Goal: Task Accomplishment & Management: Use online tool/utility

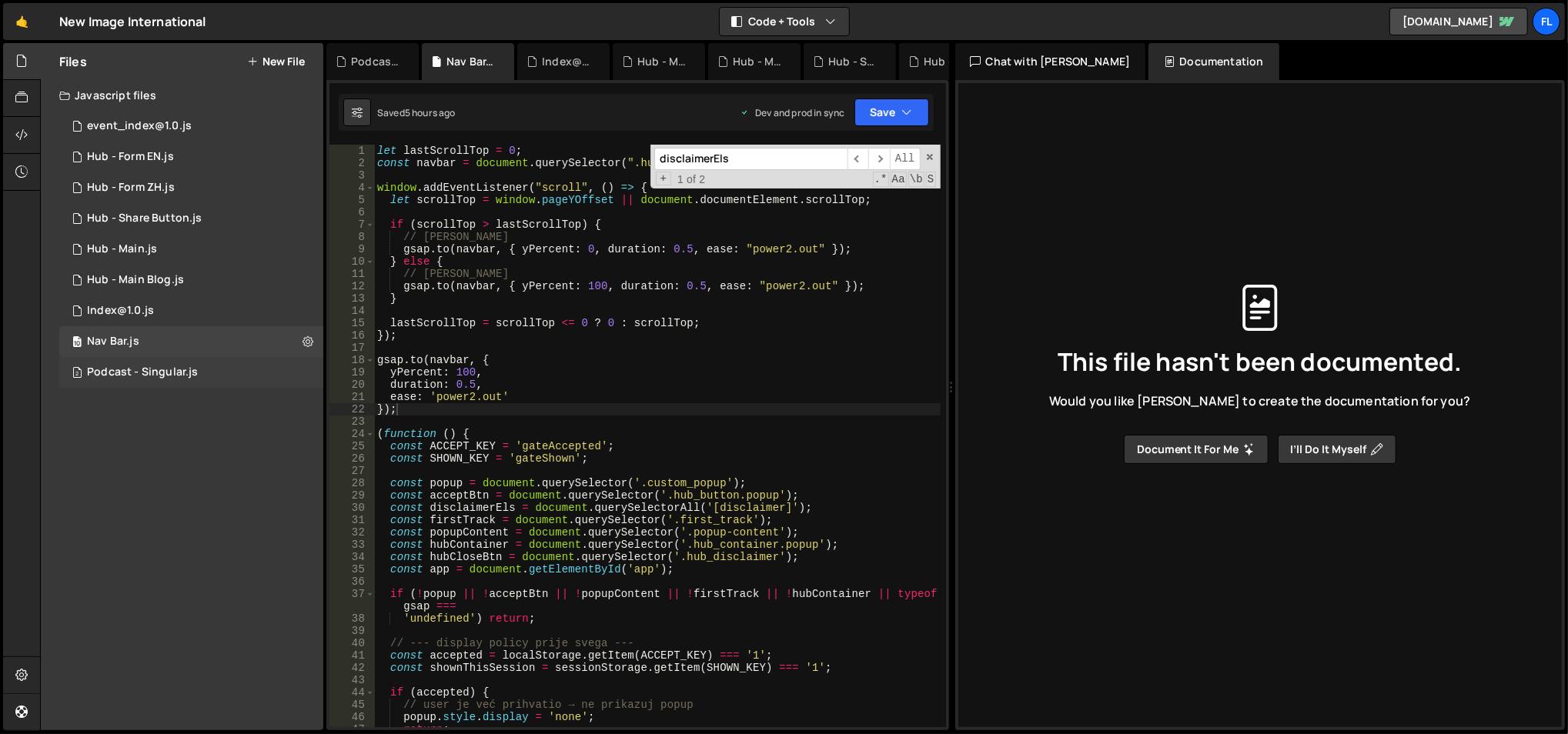
click at [203, 371] on div "2 Podcast - Singular.js 0" at bounding box center [191, 372] width 264 height 31
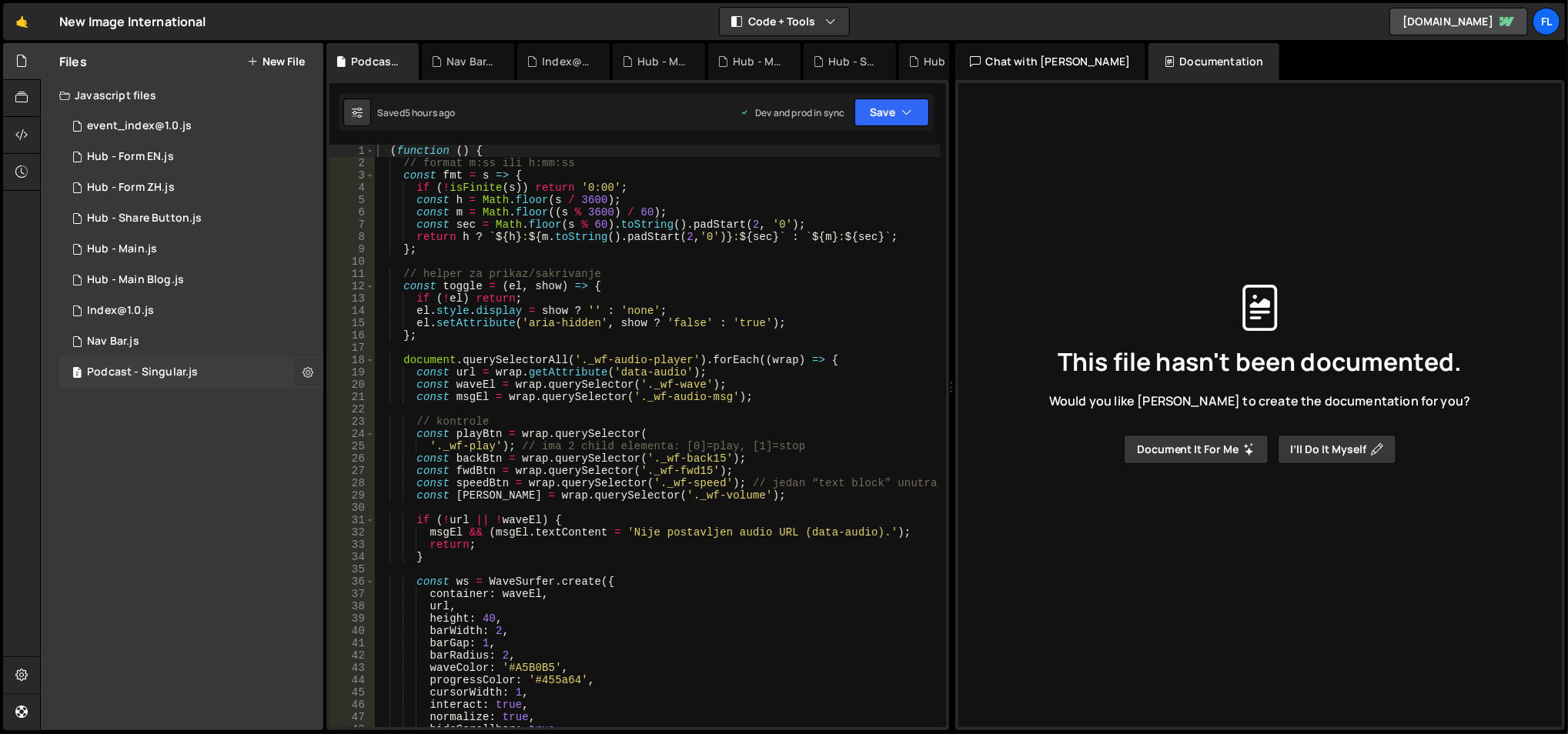
click at [315, 364] on button at bounding box center [307, 372] width 27 height 27
click at [301, 376] on button at bounding box center [307, 372] width 27 height 27
type input "Podcast - Singular"
radio input "true"
checkbox input "true"
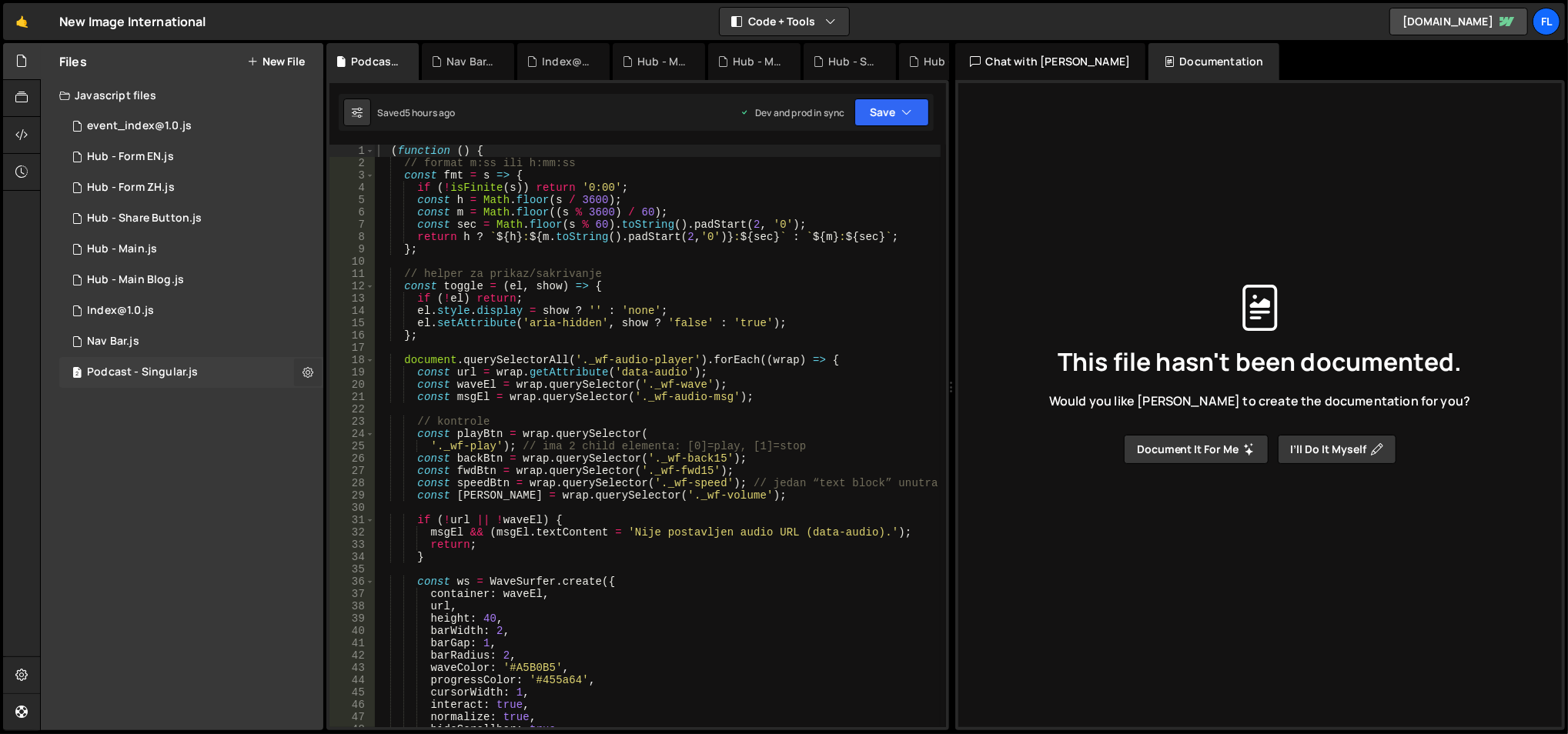
checkbox input "true"
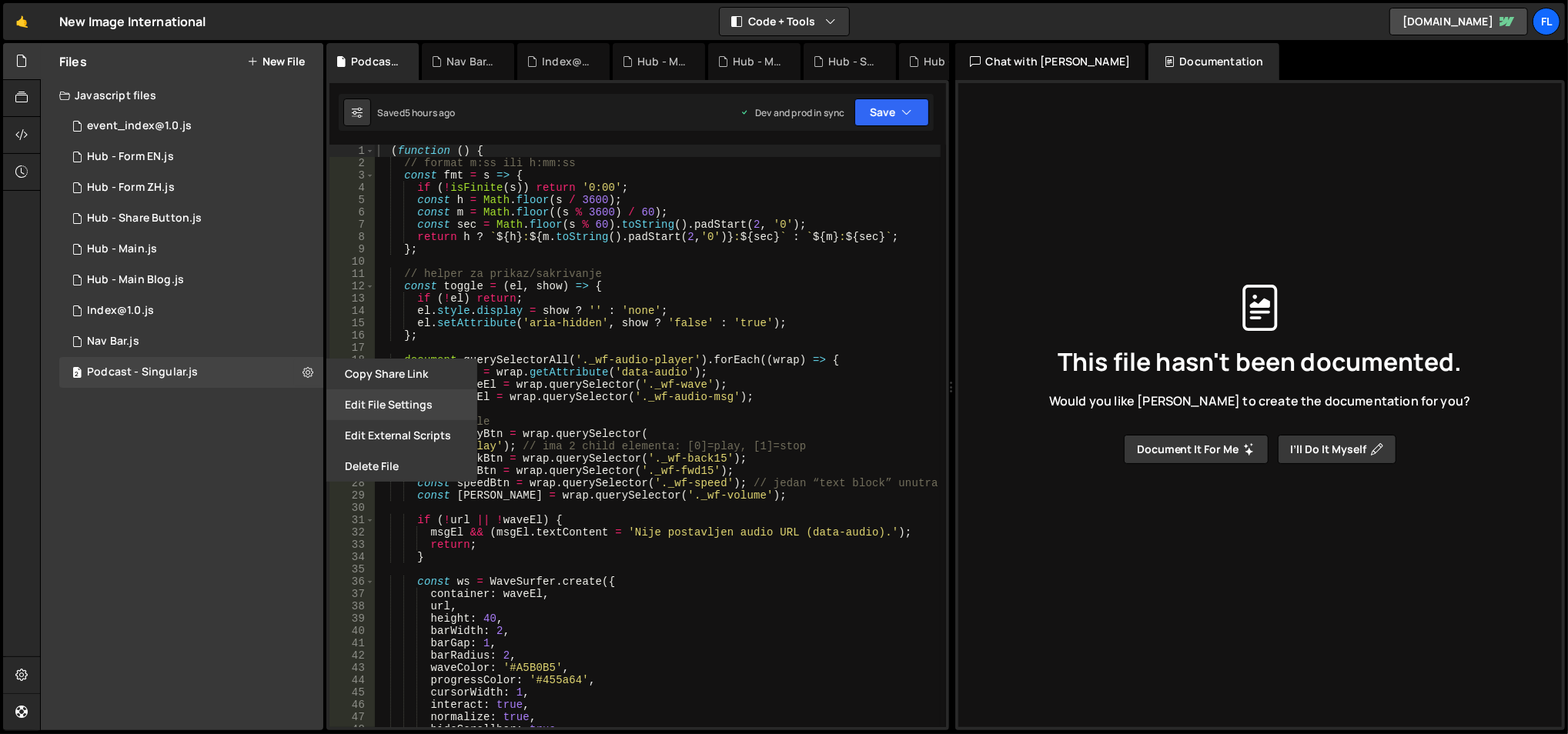
click at [360, 399] on button "Edit File Settings" at bounding box center [402, 404] width 151 height 31
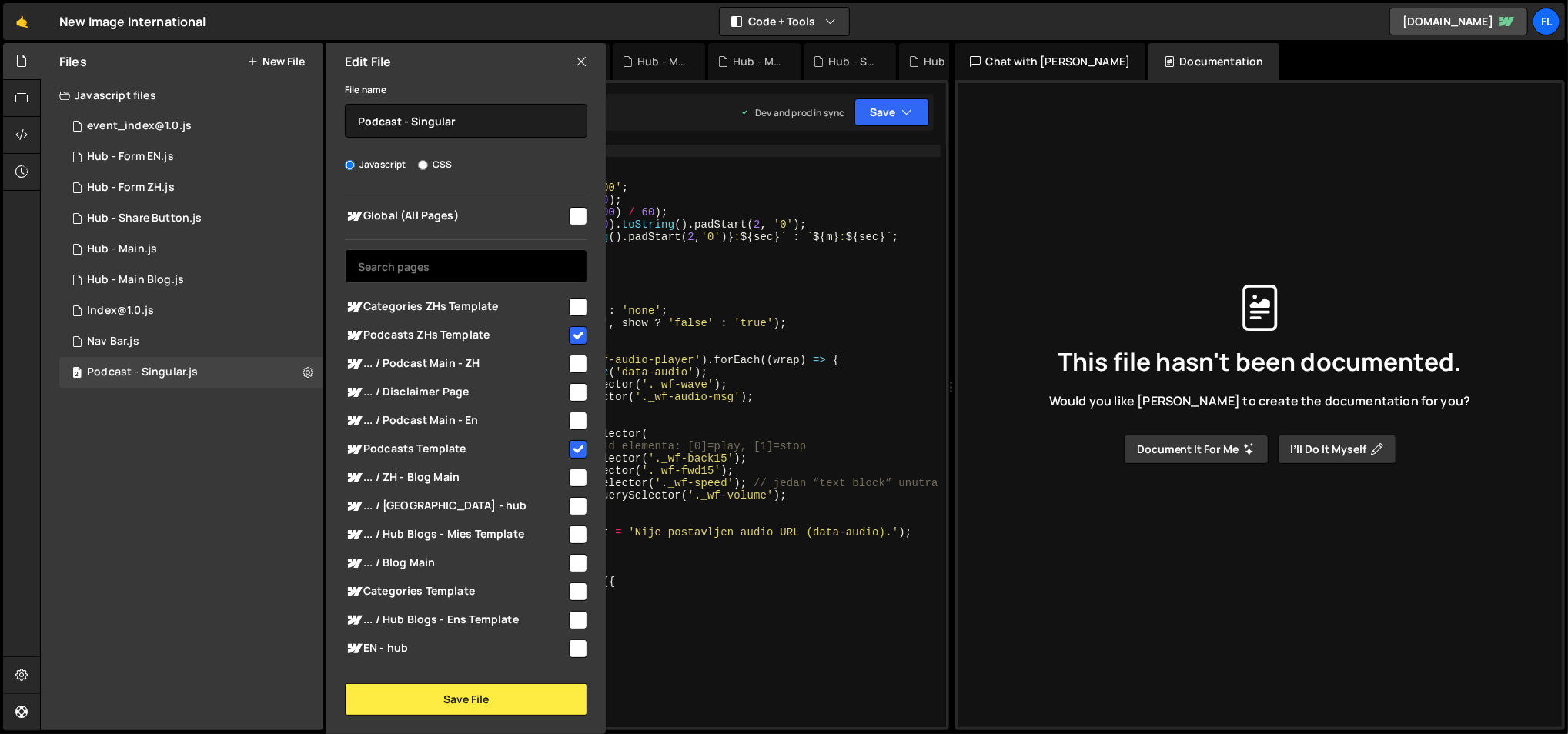
click at [485, 253] on input "text" at bounding box center [466, 266] width 243 height 34
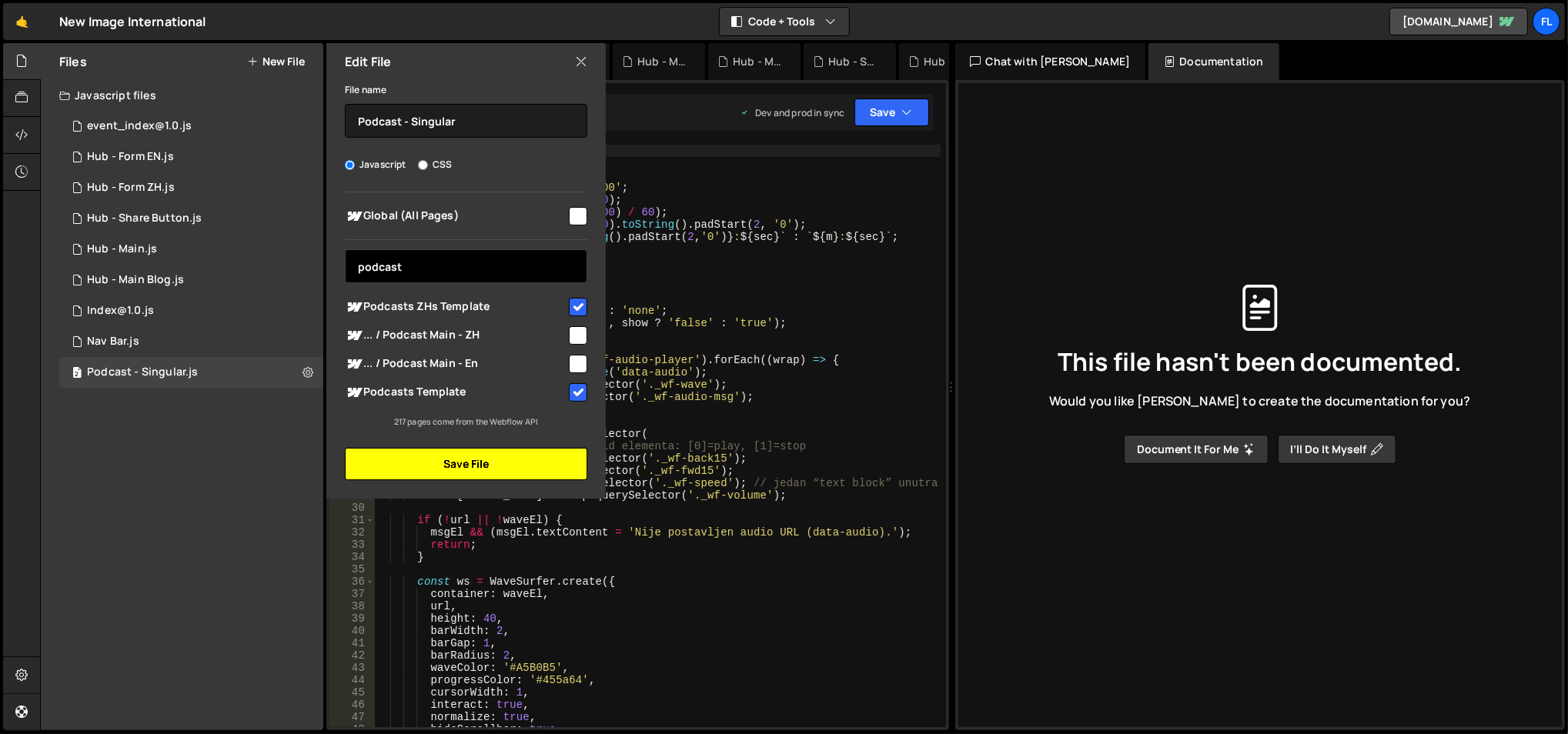
type input "podcast"
click at [478, 468] on button "Save File" at bounding box center [466, 464] width 243 height 32
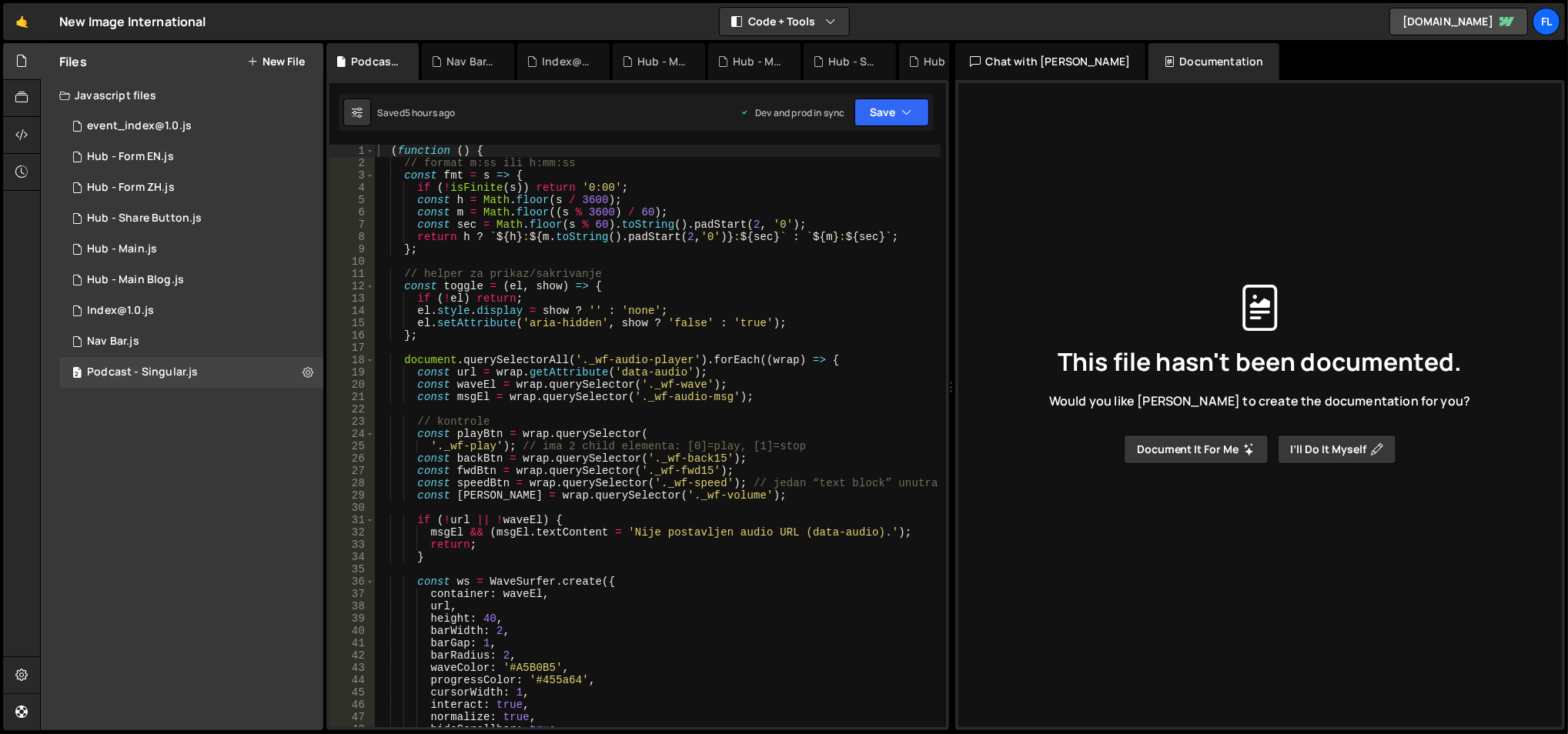
click at [880, 89] on div "XXXXXXXXXXXXXXXXXXXXXXXXXXXXXXXXXXXXXXXXXXXXXXXXXXXXXXXXXXXXXXXXXXXXXXXXXXXXXXX…" at bounding box center [637, 405] width 623 height 650
click at [880, 104] on button "Save" at bounding box center [891, 111] width 75 height 27
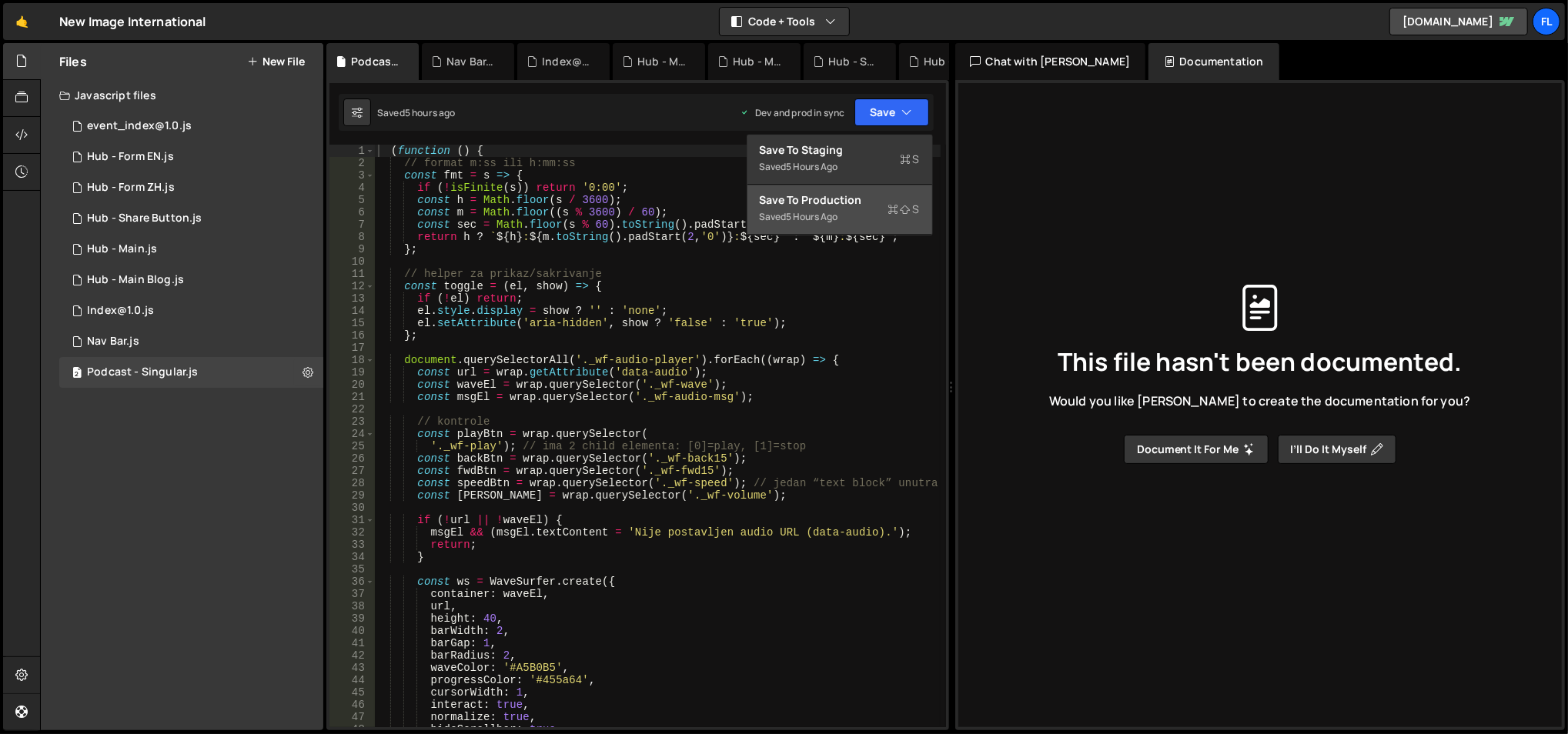
click at [832, 210] on div "Saved 5 hours ago" at bounding box center [839, 217] width 160 height 19
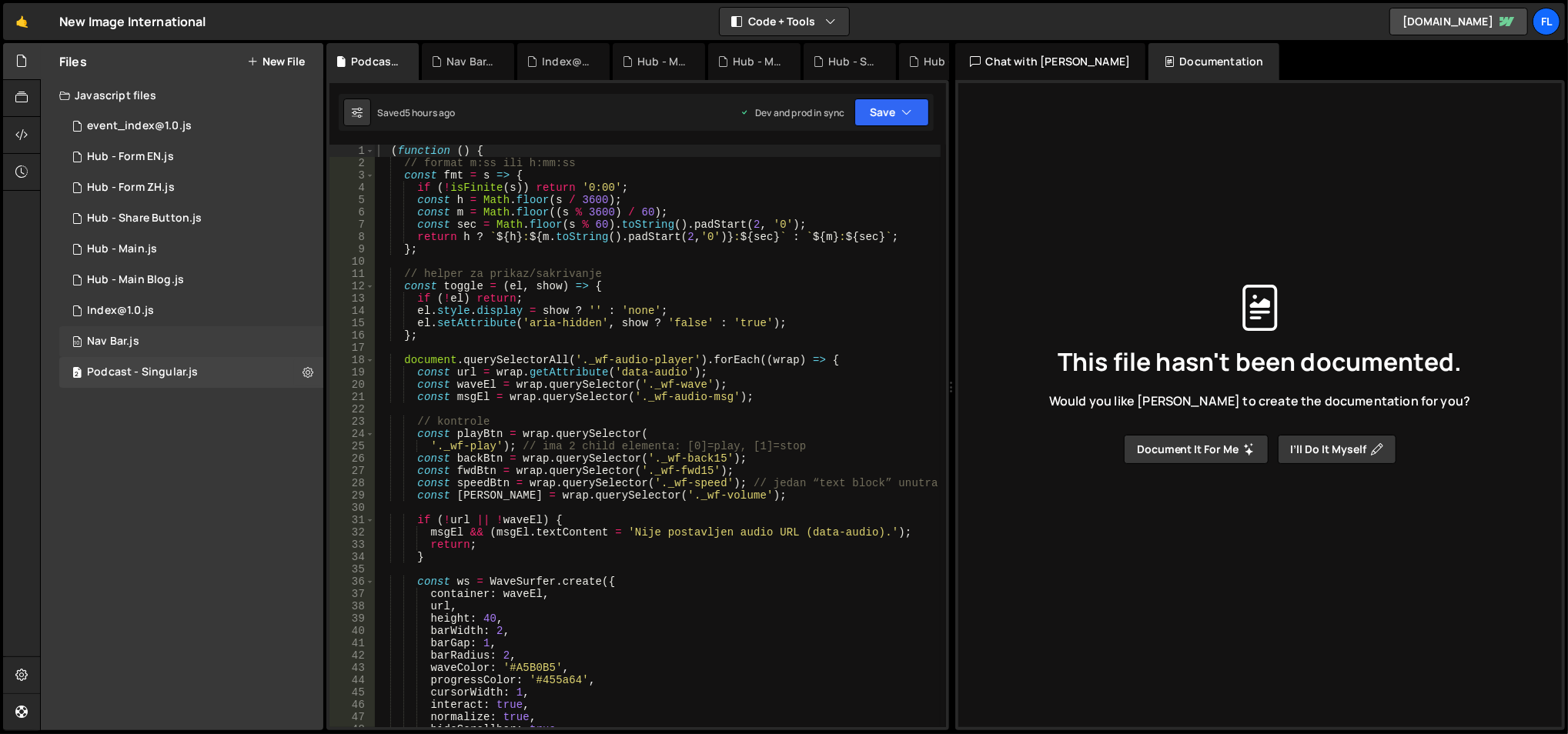
click at [168, 333] on div "10 Nav Bar.js 0" at bounding box center [191, 341] width 264 height 31
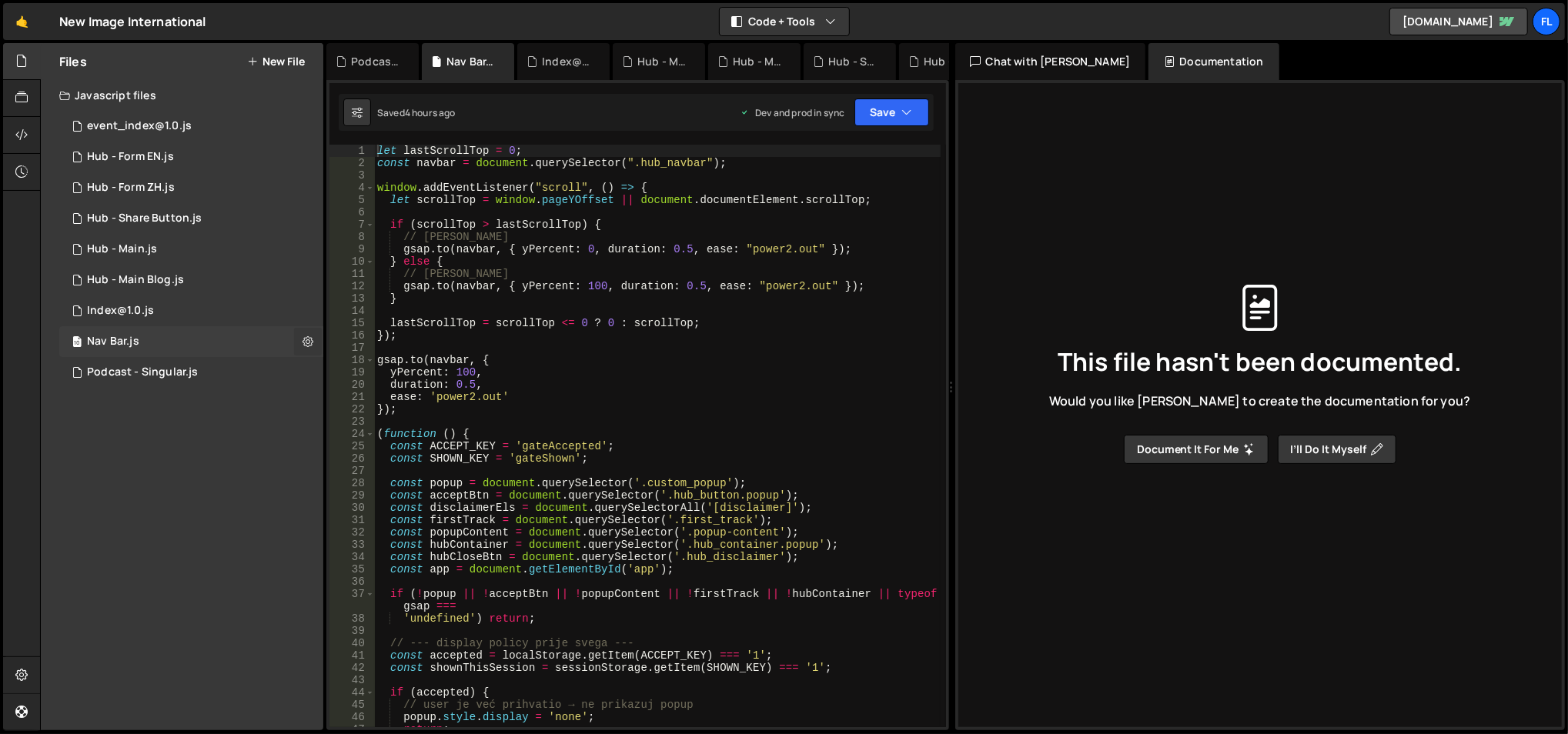
click at [305, 333] on button at bounding box center [307, 341] width 27 height 27
type input "Nav Bar"
radio input "true"
checkbox input "true"
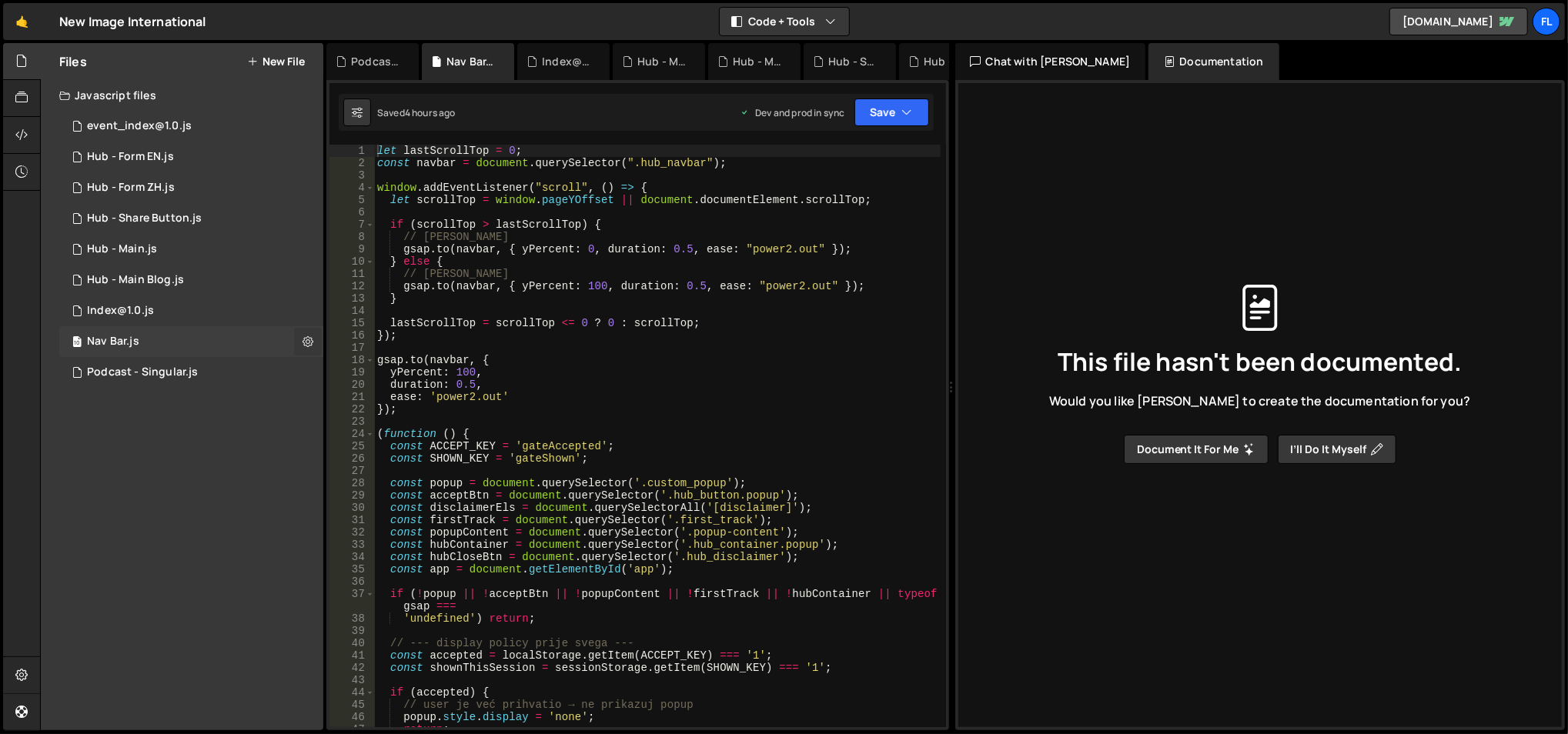
checkbox input "true"
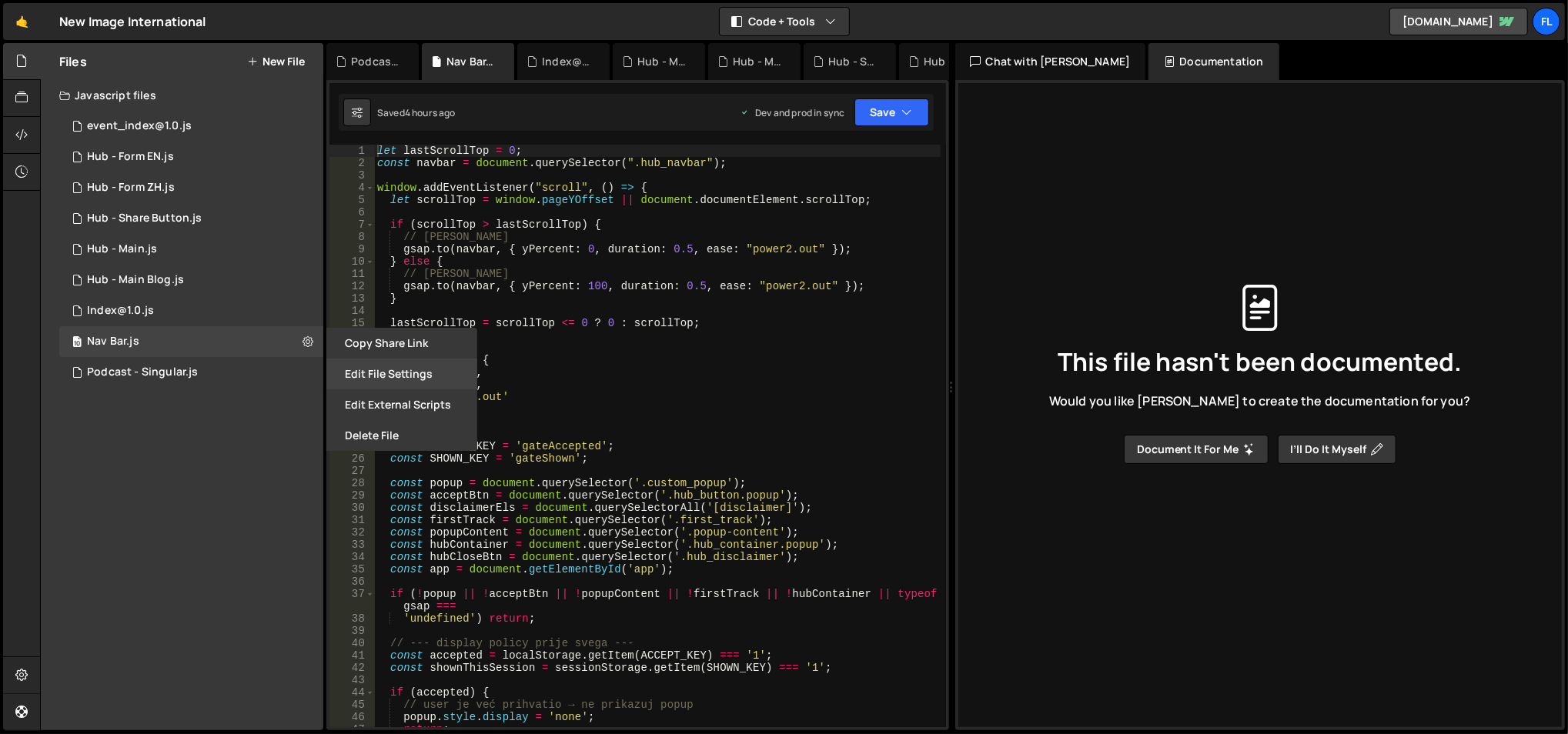
click at [414, 370] on button "Edit File Settings" at bounding box center [402, 374] width 151 height 31
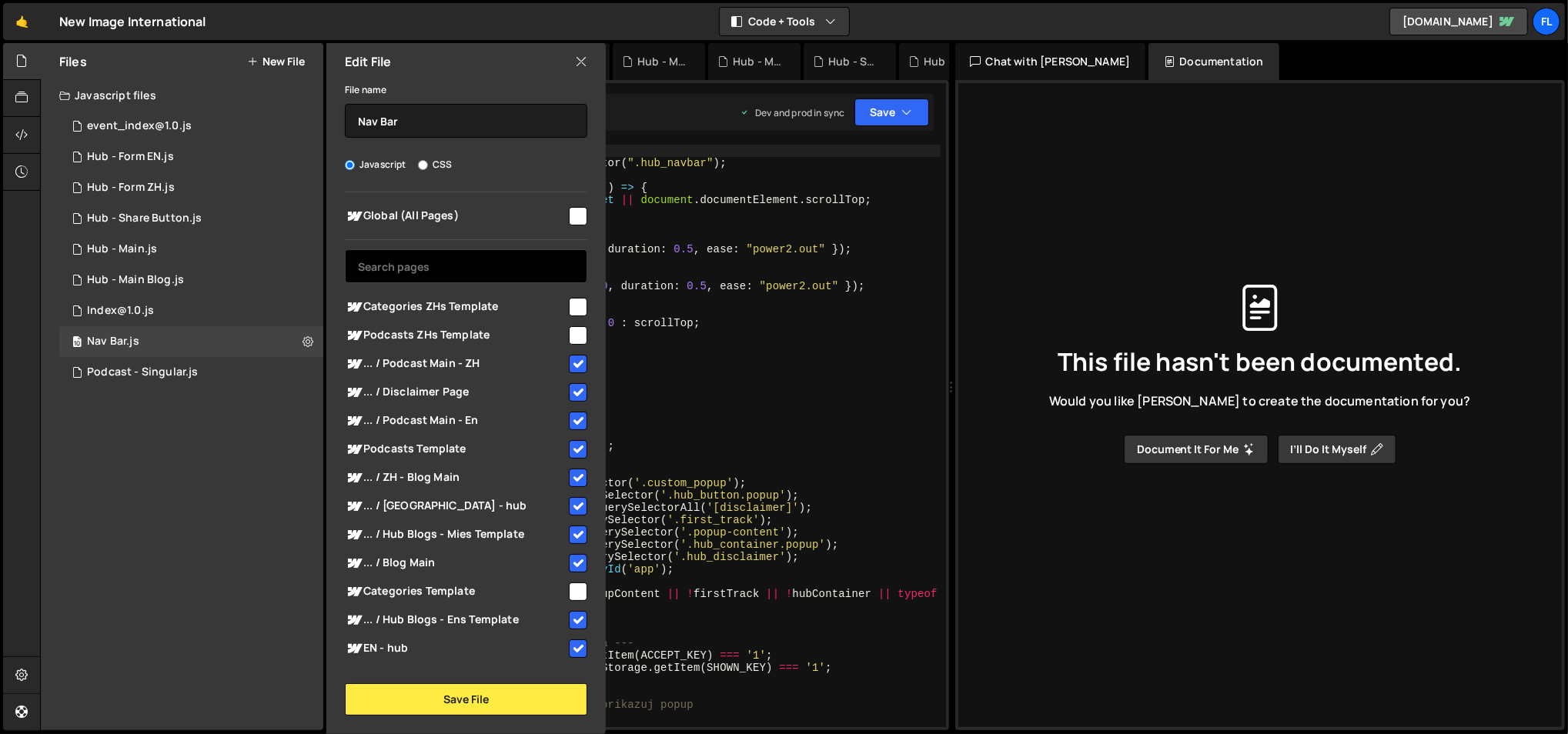
click at [458, 274] on input "text" at bounding box center [466, 266] width 243 height 34
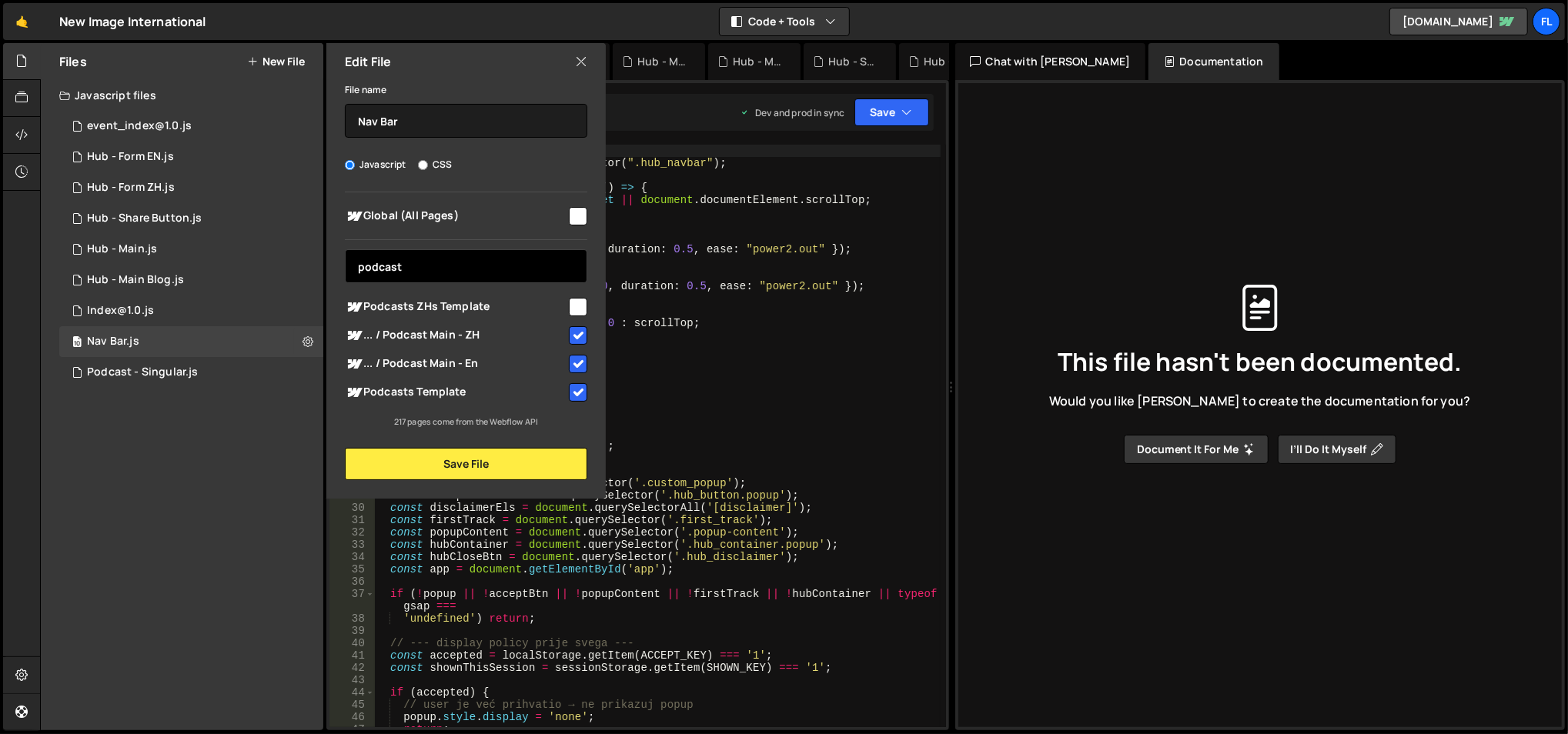
type input "podcast"
click at [502, 308] on span "Podcasts ZHs Template" at bounding box center [456, 307] width 222 height 19
checkbox input "true"
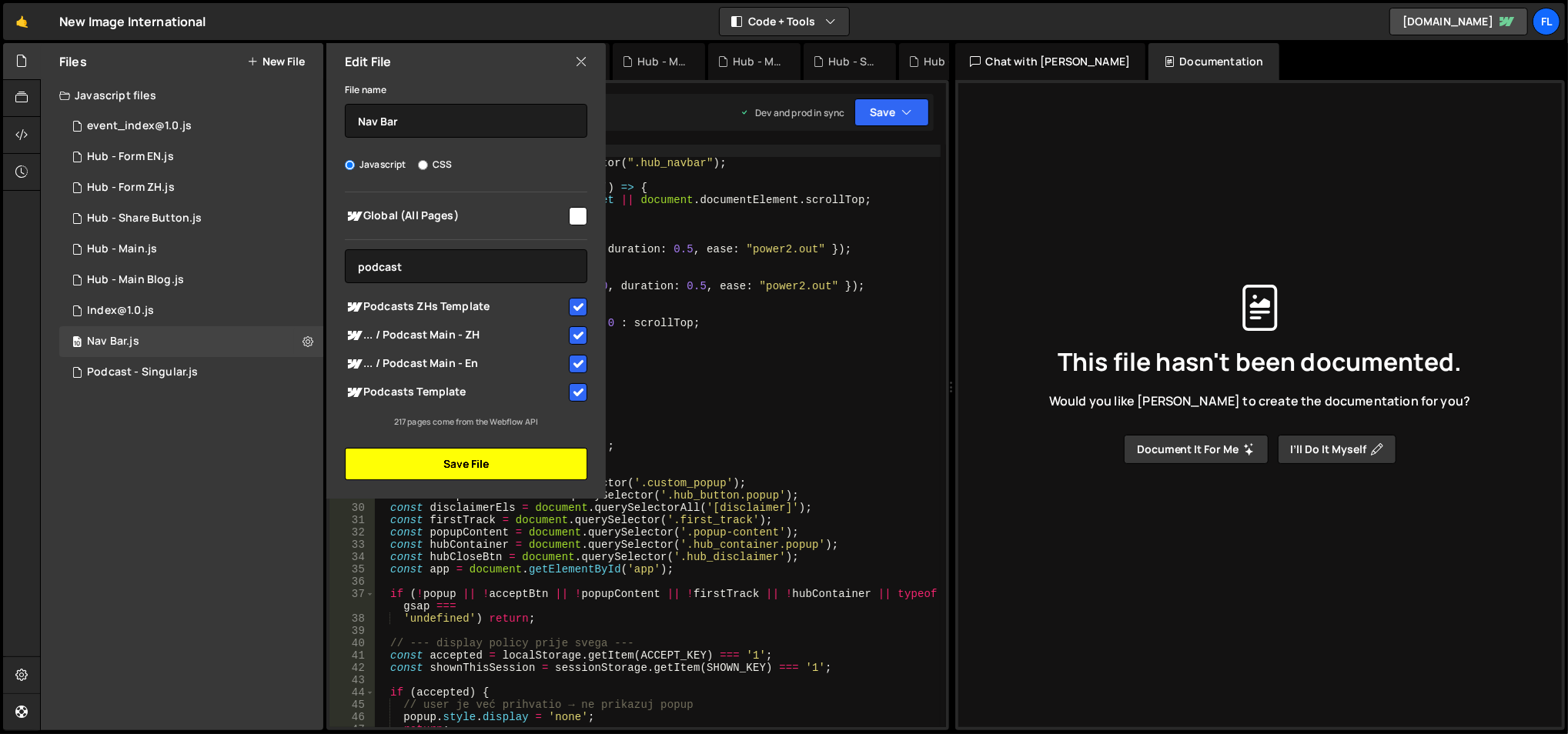
click at [530, 469] on button "Save File" at bounding box center [466, 464] width 243 height 32
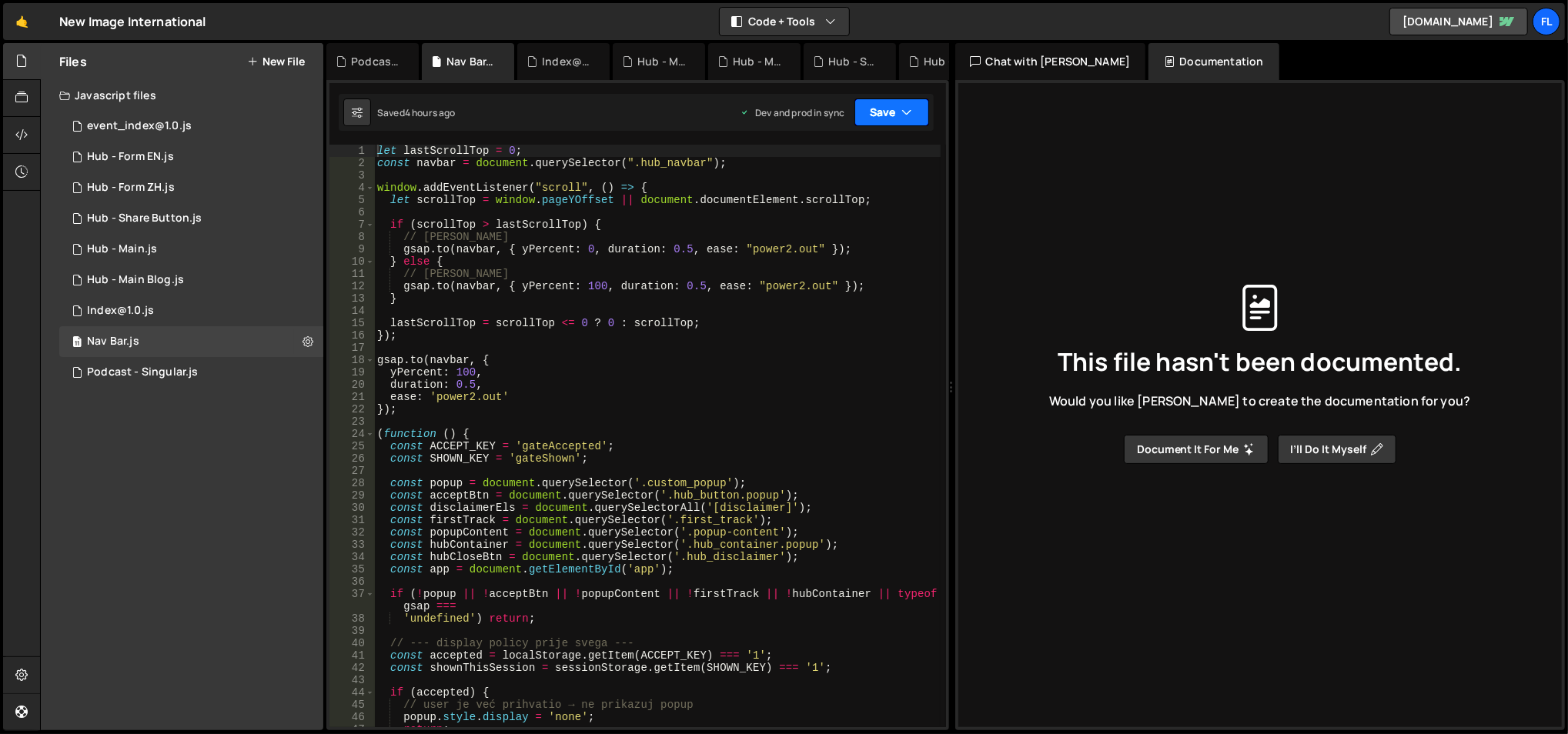
click at [880, 118] on button "Save" at bounding box center [891, 111] width 75 height 27
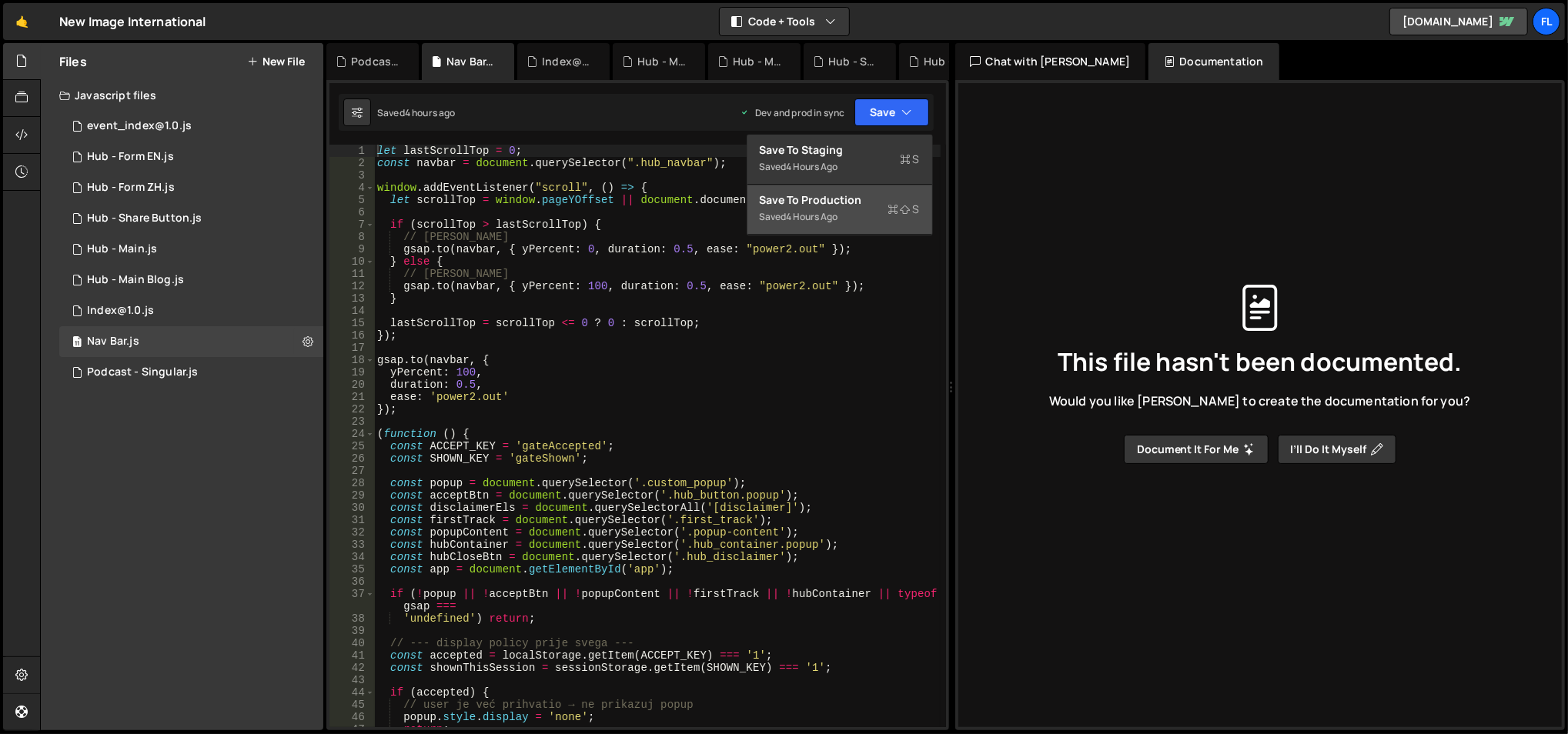
click at [813, 201] on div "Save to Production S" at bounding box center [839, 200] width 160 height 15
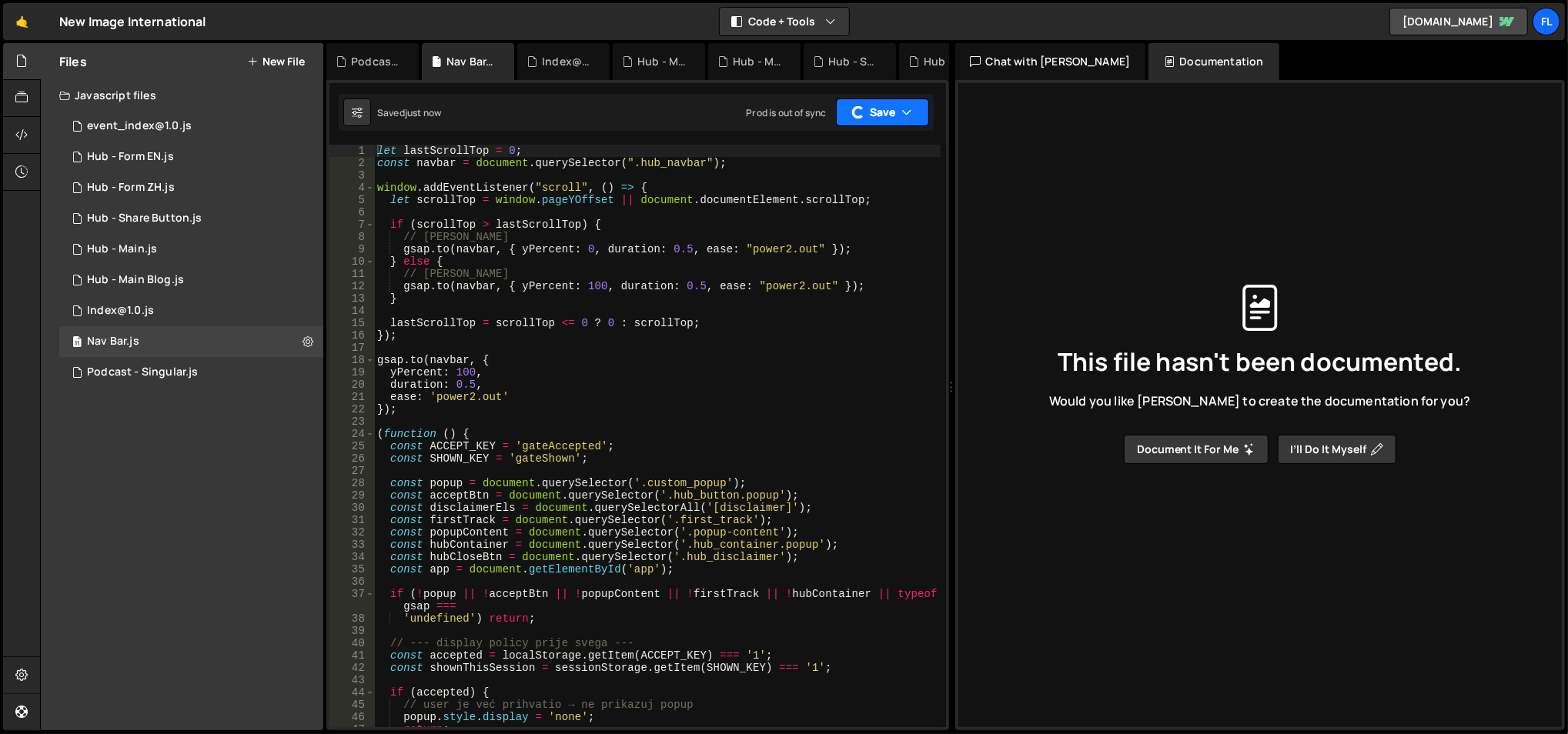
click at [872, 115] on button "Save" at bounding box center [883, 111] width 94 height 27
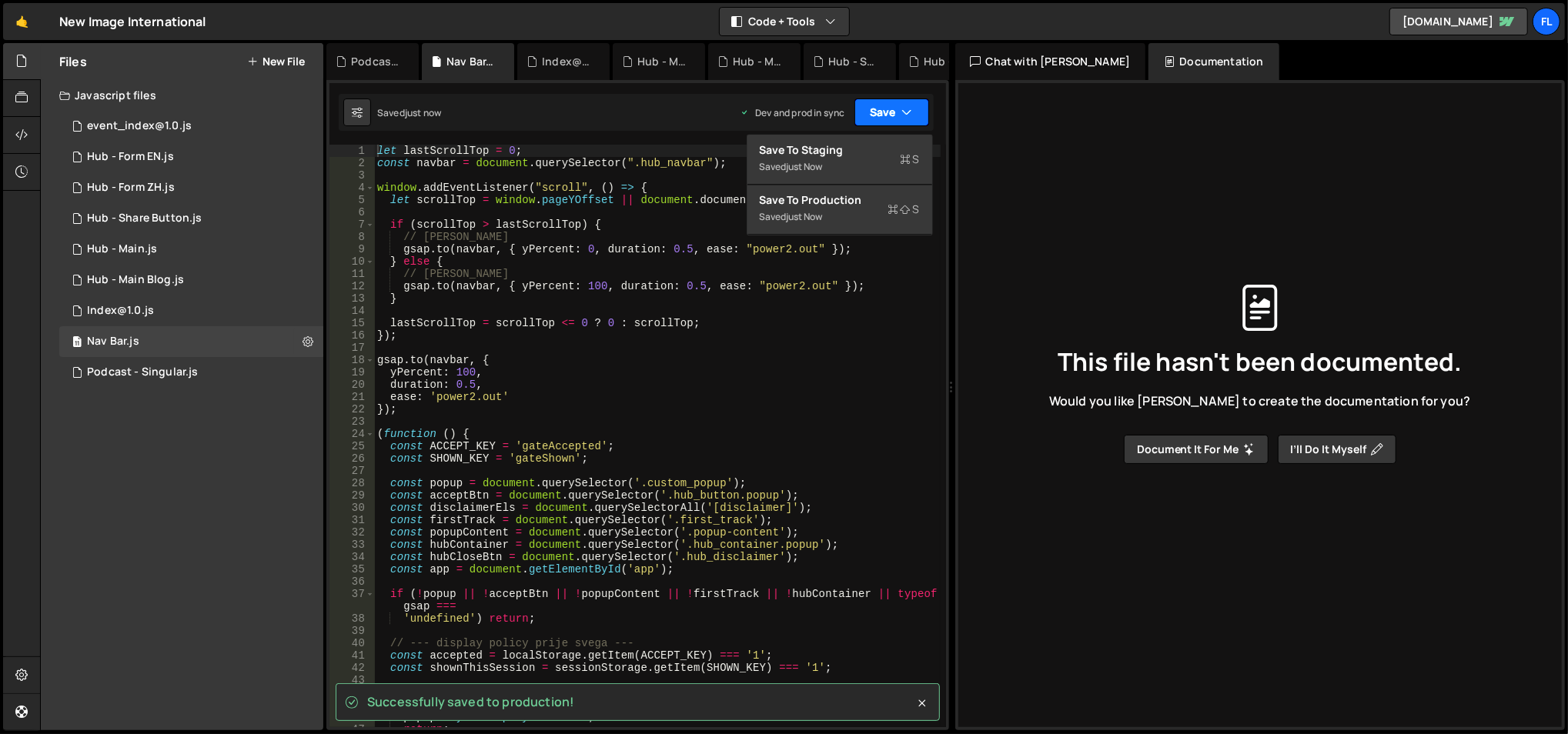
click at [872, 114] on button "Save" at bounding box center [891, 111] width 75 height 27
